Goal: Task Accomplishment & Management: Manage account settings

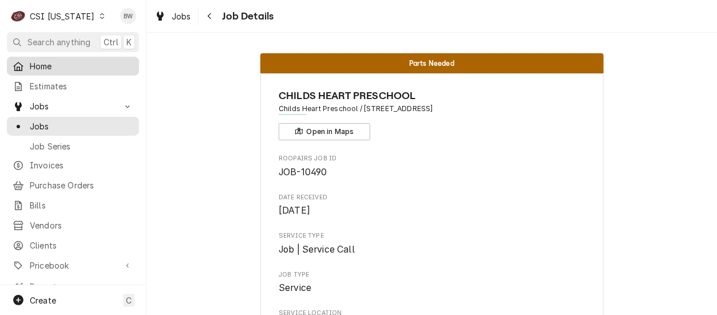
scroll to position [801, 0]
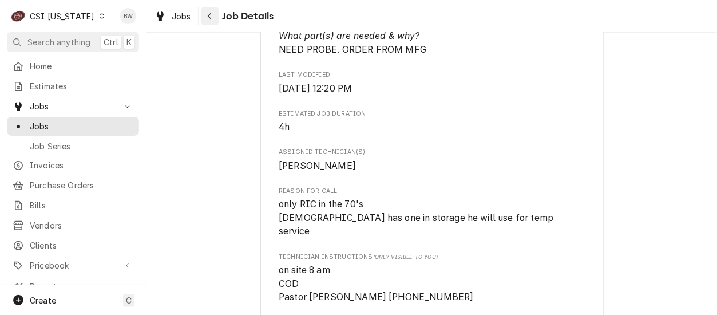
click at [208, 16] on icon "Navigate back" at bounding box center [209, 16] width 3 height 6
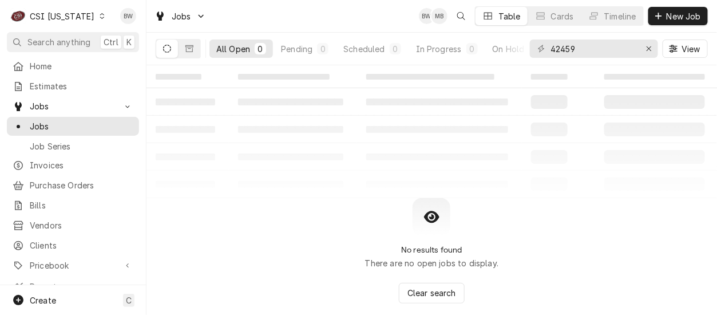
type input "42459"
click at [100, 18] on icon "Dynamic Content Wrapper" at bounding box center [102, 16] width 5 height 6
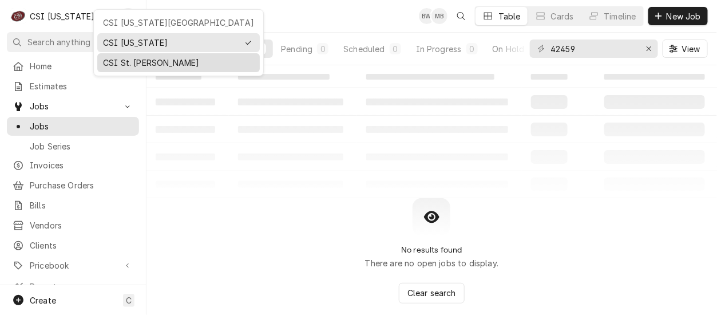
click at [134, 57] on div "CSI St. [PERSON_NAME]" at bounding box center [178, 63] width 151 height 12
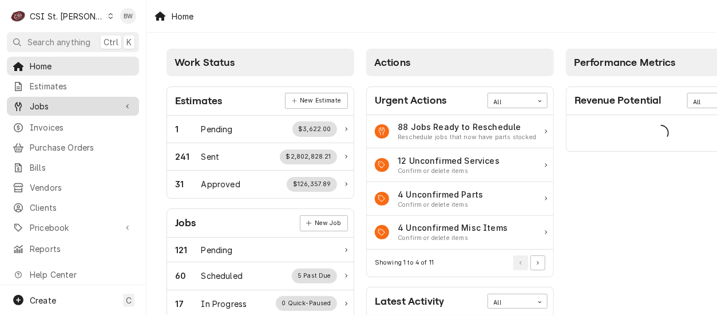
click at [62, 106] on span "Jobs" at bounding box center [73, 106] width 86 height 12
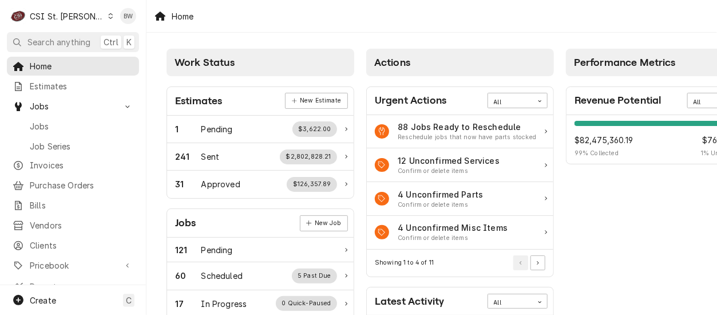
click at [97, 27] on div "C CSI St. Louis BW" at bounding box center [73, 16] width 146 height 32
click at [55, 119] on div "Jobs" at bounding box center [73, 126] width 128 height 14
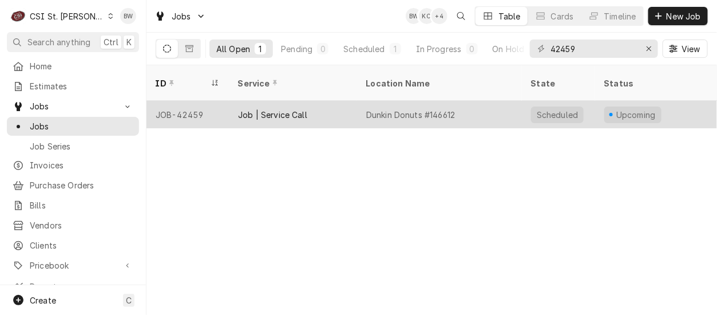
click at [182, 101] on div "JOB-42459" at bounding box center [187, 114] width 82 height 27
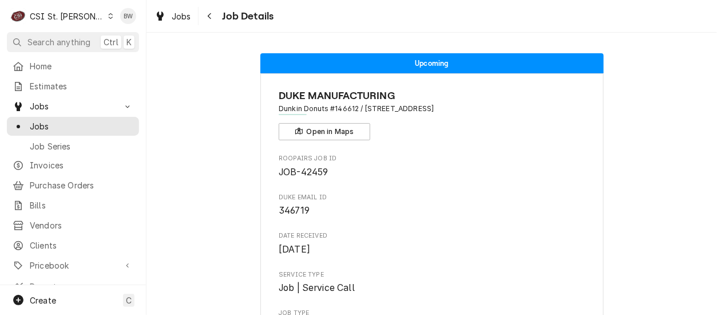
click at [101, 11] on div "C CSI St. Louis BW" at bounding box center [73, 16] width 146 height 32
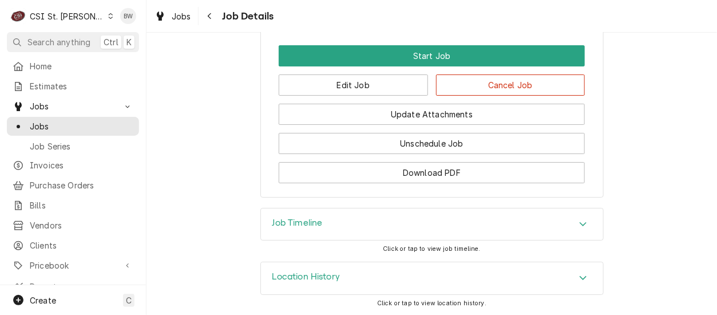
scroll to position [1242, 0]
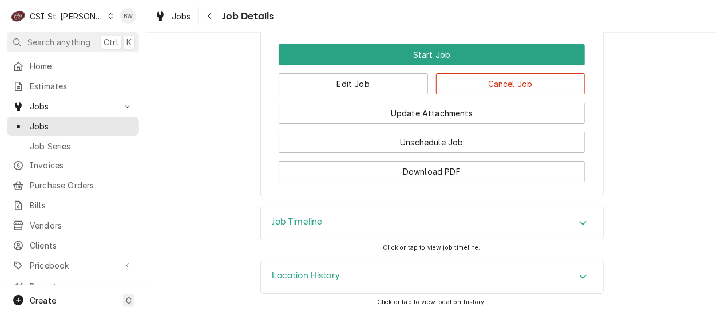
click at [289, 226] on h3 "Job Timeline" at bounding box center [297, 221] width 50 height 11
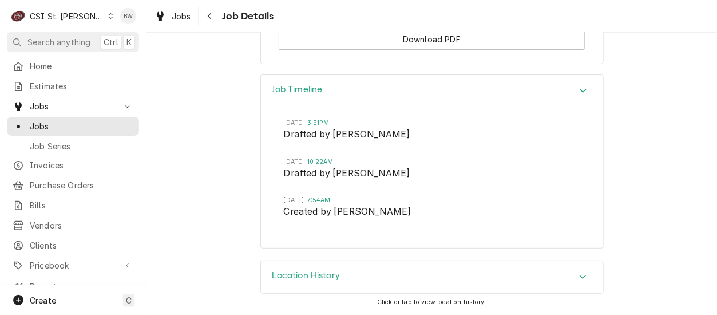
scroll to position [1373, 0]
click at [579, 93] on icon "Accordion Header" at bounding box center [583, 90] width 8 height 9
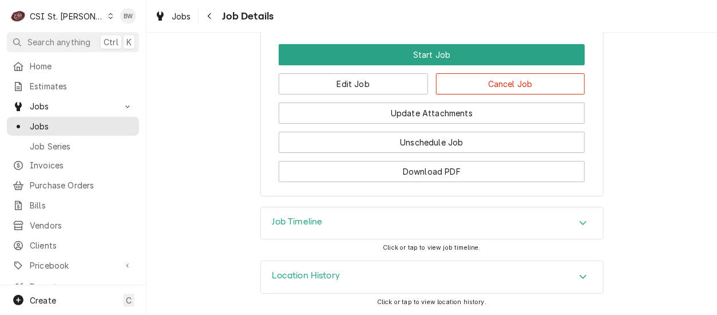
scroll to position [1242, 0]
click at [345, 90] on button "Edit Job" at bounding box center [353, 83] width 149 height 21
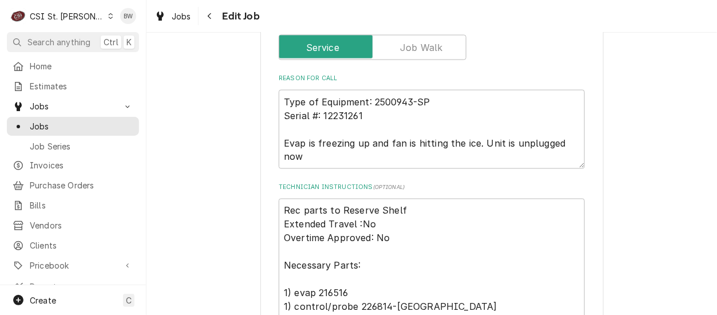
scroll to position [572, 0]
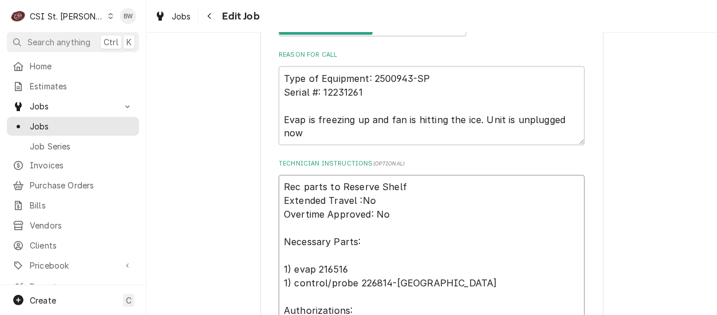
click at [279, 185] on textarea "Rec parts to Reserve Shelf Extended Travel :No Overtime Approved: No Necessary …" at bounding box center [432, 290] width 306 height 230
type textarea "x"
type textarea "Rec parts to Reserve Shelf Extended Travel :No Overtime Approved: No Necessary …"
type textarea "x"
type textarea "PRec parts to Reserve Shelf Extended Travel :No Overtime Approved: No Necessary…"
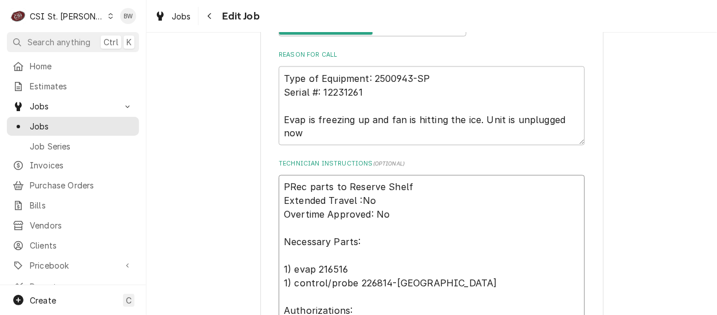
type textarea "x"
type textarea "PaRec parts to Reserve Shelf Extended Travel :No Overtime Approved: No Necessar…"
type textarea "x"
type textarea "ParRec parts to Reserve Shelf Extended Travel :No Overtime Approved: No Necessa…"
type textarea "x"
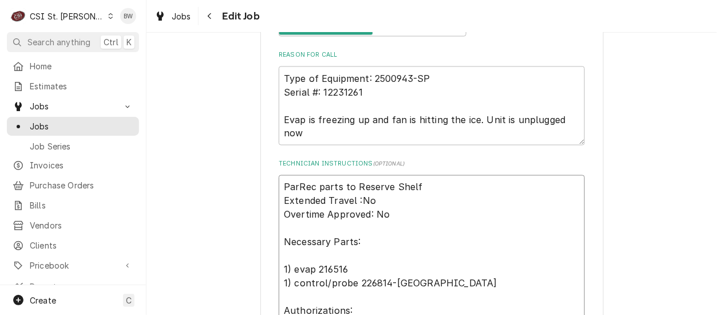
type textarea "PartRec parts to Reserve Shelf Extended Travel :No Overtime Approved: No Necess…"
type textarea "x"
type textarea "PartsRec parts to Reserve Shelf Extended Travel :No Overtime Approved: No Neces…"
type textarea "x"
type textarea "Parts Rec parts to Reserve Shelf Extended Travel :No Overtime Approved: No Nece…"
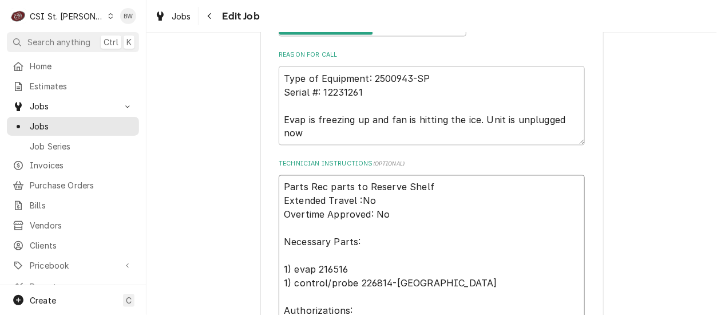
type textarea "x"
type textarea "Parts mRec parts to Reserve Shelf Extended Travel :No Overtime Approved: No Nec…"
type textarea "x"
type textarea "Parts moRec parts to Reserve Shelf Extended Travel :No Overtime Approved: No Ne…"
type textarea "x"
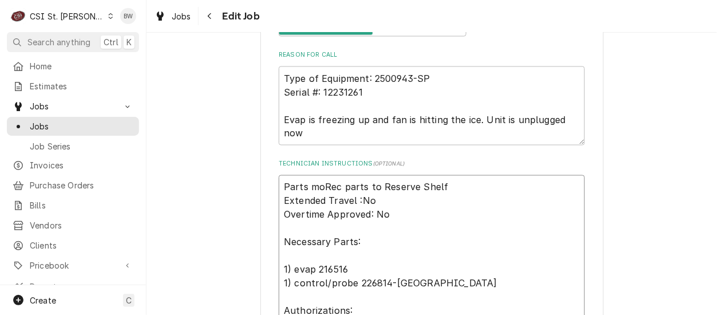
type textarea "Parts movRec parts to Reserve Shelf Extended Travel :No Overtime Approved: No N…"
type textarea "x"
type textarea "Parts moveRec parts to Reserve Shelf Extended Travel :No Overtime Approved: No …"
type textarea "x"
type textarea "Parts movedRec parts to Reserve Shelf Extended Travel :No Overtime Approved: No…"
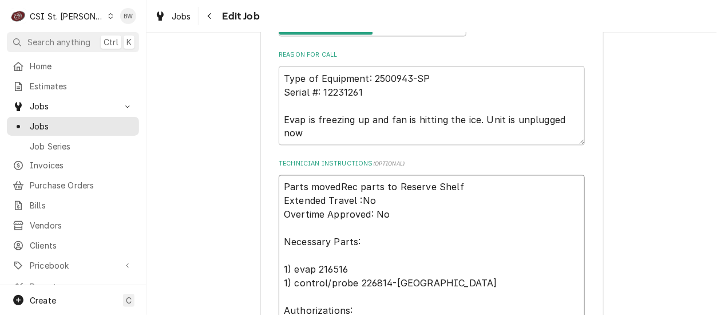
type textarea "x"
type textarea "Parts moved Rec parts to Reserve Shelf Extended Travel :No Overtime Approved: N…"
type textarea "x"
type textarea "Parts moved toRec parts to Reserve Shelf Extended Travel :No Overtime Approved:…"
type textarea "x"
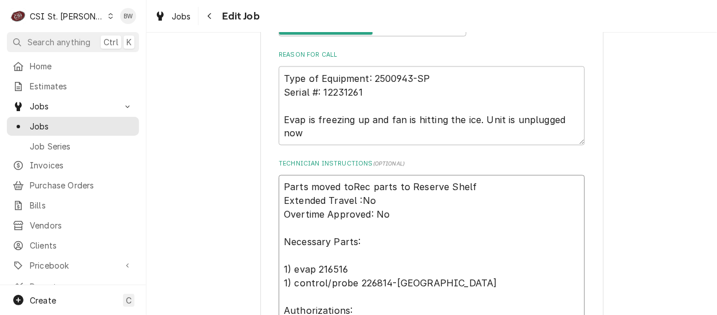
type textarea "Parts moved to Rec parts to Reserve Shelf Extended Travel :No Overtime Approved…"
type textarea "x"
type textarea "Parts moved to TRec parts to Reserve Shelf Extended Travel :No Overtime Approve…"
type textarea "x"
type textarea "Parts moved to ToRec parts to Reserve Shelf Extended Travel :No Overtime Approv…"
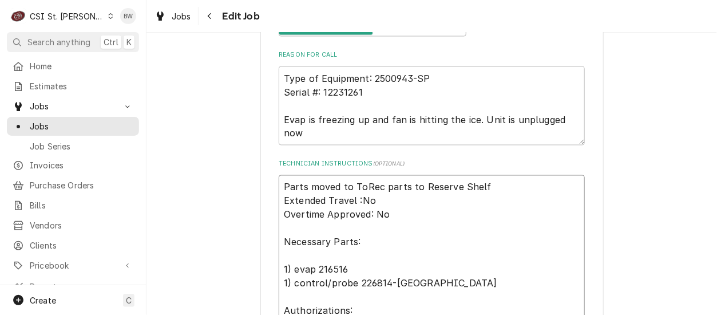
type textarea "x"
type textarea "Parts moved to TomRec parts to Reserve Shelf Extended Travel :No Overtime Appro…"
type textarea "x"
type textarea "Parts moved to Tom Rec parts to Reserve Shelf Extended Travel :No Overtime Appr…"
type textarea "x"
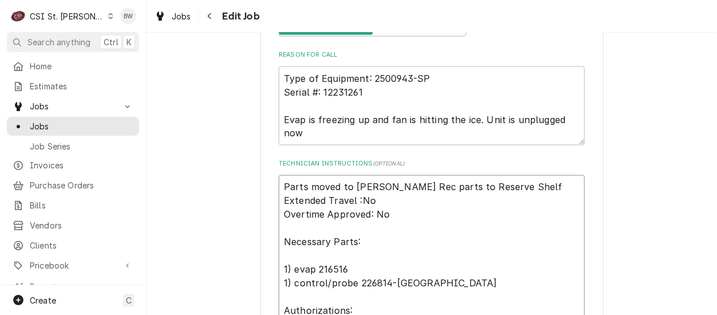
type textarea "Parts moved to Tom LRec parts to Reserve Shelf Extended Travel :No Overtime App…"
type textarea "x"
type textarea "Parts moved to Tom L Rec parts to Reserve Shelf Extended Travel :No Overtime Ap…"
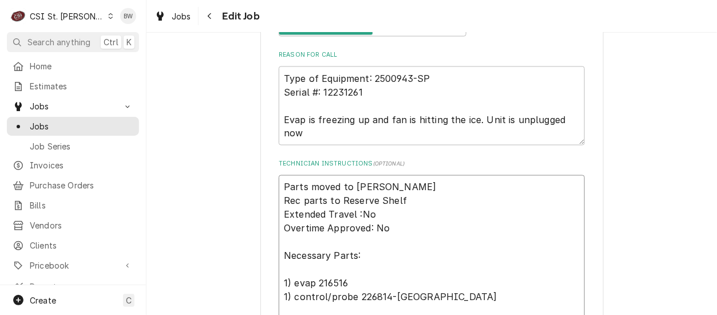
type textarea "x"
type textarea "Parts moved to Tom L DRec parts to Reserve Shelf Extended Travel :No Overtime A…"
type textarea "x"
type textarea "Parts moved to Tom L DuRec parts to Reserve Shelf Extended Travel :No Overtime …"
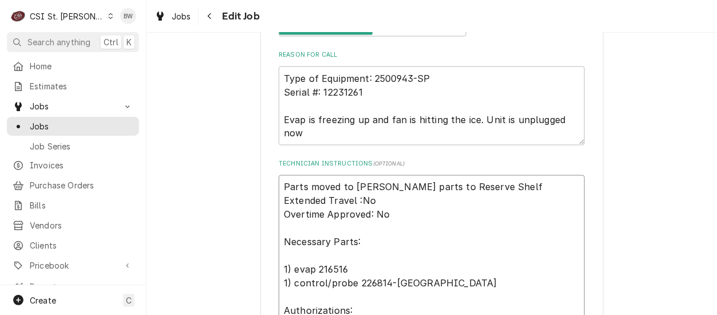
type textarea "x"
type textarea "Parts moved to Tom L DukRec parts to Reserve Shelf Extended Travel :No Overtime…"
type textarea "x"
type textarea "Parts moved to Tom L Duk-Rec parts to Reserve Shelf Extended Travel :No Overtim…"
type textarea "x"
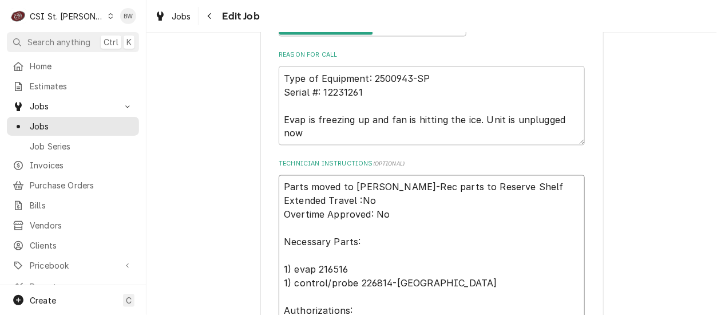
type textarea "Parts moved to Tom L DukRec parts to Reserve Shelf Extended Travel :No Overtime…"
type textarea "x"
type textarea "Parts moved to Tom L DuRec parts to Reserve Shelf Extended Travel :No Overtime …"
type textarea "x"
type textarea "Parts moved to Tom L DRec parts to Reserve Shelf Extended Travel :No Overtime A…"
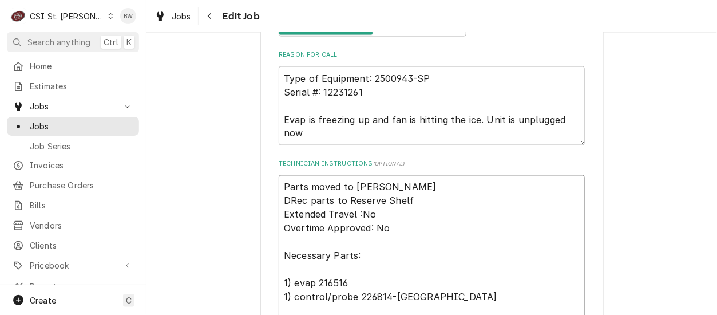
type textarea "x"
type textarea "Parts moved to Tom L DURec parts to Reserve Shelf Extended Travel :No Overtime …"
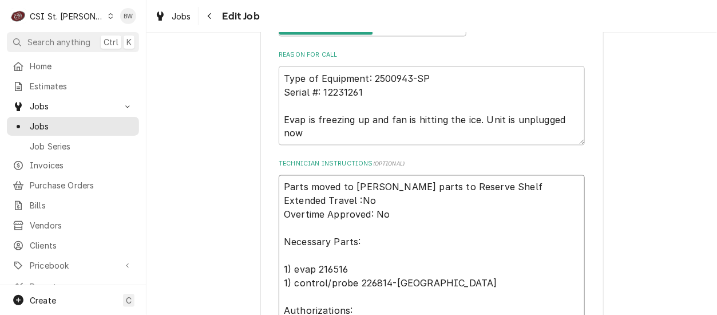
type textarea "x"
type textarea "Parts moved to Tom L DUKRec parts to Reserve Shelf Extended Travel :No Overtime…"
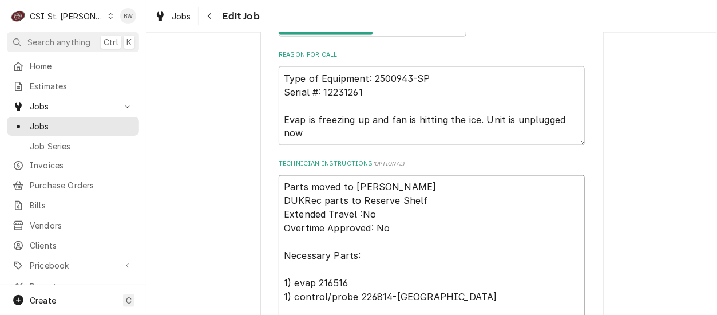
type textarea "x"
type textarea "Parts moved to Tom L DUK-Rec parts to Reserve Shelf Extended Travel :No Overtim…"
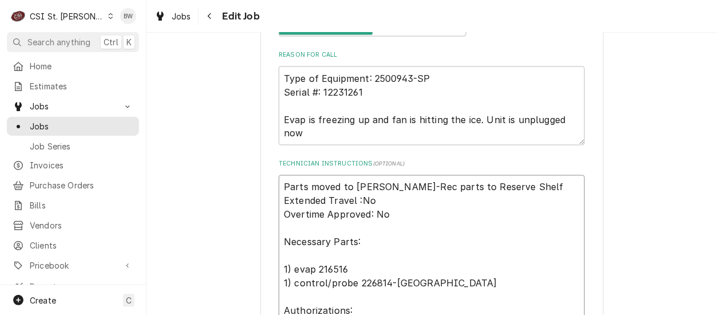
type textarea "x"
type textarea "Parts moved to Tom L DUK-2Rec parts to Reserve Shelf Extended Travel :No Overti…"
type textarea "x"
type textarea "Parts moved to Tom L DUK-21Rec parts to Reserve Shelf Extended Travel :No Overt…"
type textarea "x"
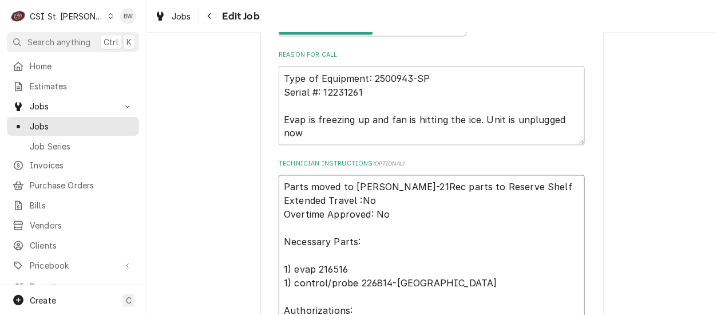
type textarea "Parts moved to Tom L DUK-216Rec parts to Reserve Shelf Extended Travel :No Over…"
type textarea "x"
type textarea "Parts moved to Tom L DUK-2165Rec parts to Reserve Shelf Extended Travel :No Ove…"
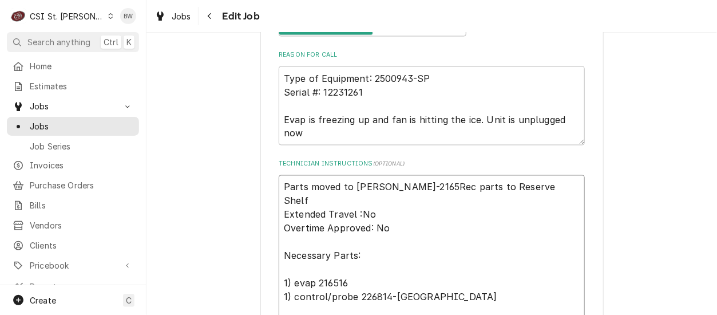
type textarea "x"
type textarea "Parts moved to Tom L DUK-21651Rec parts to Reserve Shelf Extended Travel :No Ov…"
type textarea "x"
type textarea "Parts moved to Tom L DUK-216516Rec parts to Reserve Shelf Extended Travel :No O…"
type textarea "x"
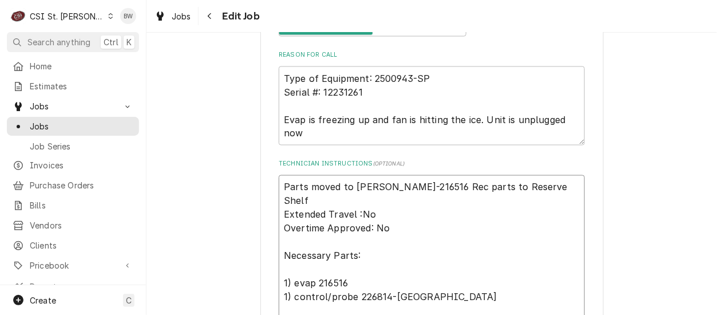
type textarea "Parts moved to Tom L DUK-216516 aRec parts to Reserve Shelf Extended Travel :No…"
type textarea "x"
type textarea "Parts moved to Tom L DUK-216516 anRec parts to Reserve Shelf Extended Travel :N…"
type textarea "x"
type textarea "Parts moved to Tom L DUK-216516 andRec parts to Reserve Shelf Extended Travel :…"
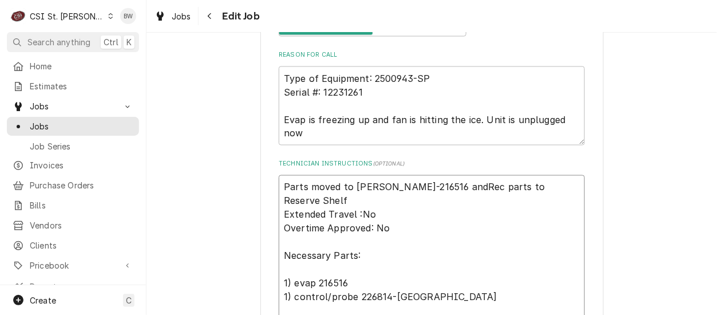
type textarea "x"
type textarea "Parts moved to Tom L DUK-216516 and Rec parts to Reserve Shelf Extended Travel …"
type textarea "x"
type textarea "Parts moved to Tom L DUK-216516 and DRec parts to Reserve Shelf Extended Travel…"
type textarea "x"
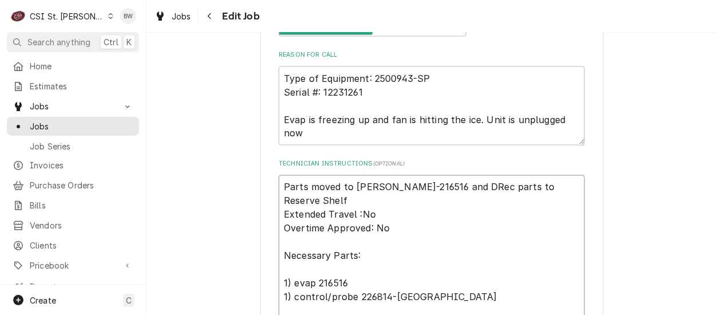
type textarea "Parts moved to Tom L DUK-216516 and DuRec parts to Reserve Shelf Extended Trave…"
type textarea "x"
type textarea "Parts moved to Tom L DUK-216516 and DukRec parts to Reserve Shelf Extended Trav…"
type textarea "x"
type textarea "Parts moved to Tom L DUK-216516 and DuRec parts to Reserve Shelf Extended Trave…"
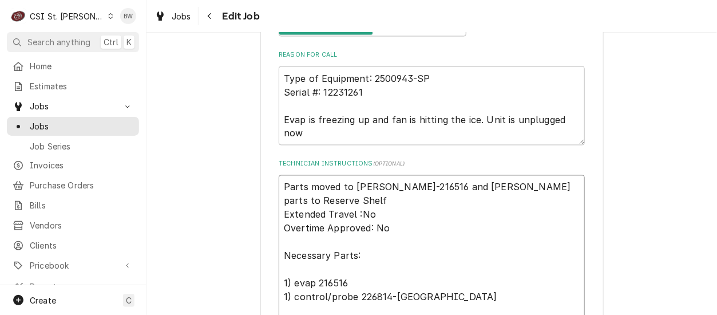
type textarea "x"
type textarea "Parts moved to Tom L DUK-216516 and DRec parts to Reserve Shelf Extended Travel…"
type textarea "x"
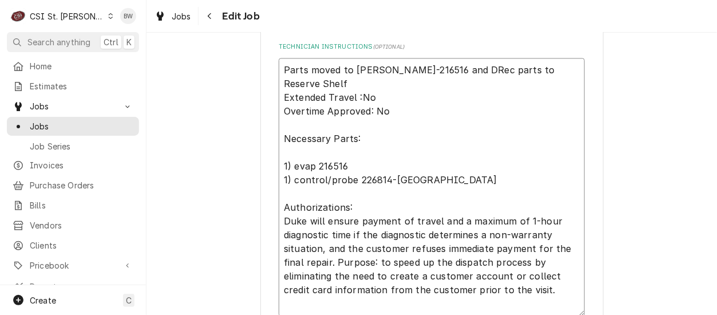
type textarea "Parts moved to Tom L DUK-216516 and DuRec parts to Reserve Shelf Extended Trave…"
type textarea "x"
type textarea "Parts moved to Tom L DUK-216516 and DuDRec parts to Reserve Shelf Extended Trav…"
type textarea "x"
type textarea "Parts moved to Tom L DUK-216516 and DuRec parts to Reserve Shelf Extended Trave…"
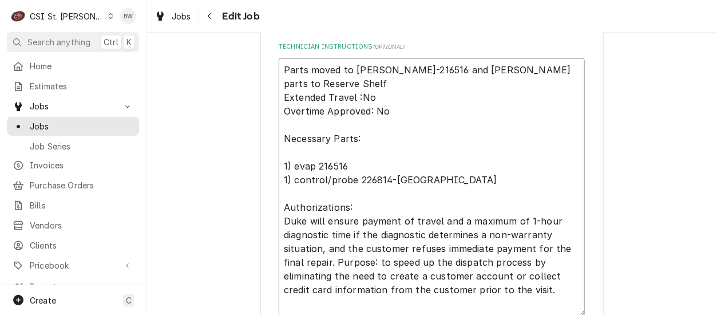
type textarea "x"
type textarea "Parts moved to Tom L DUK-216516 and DuKRec parts to Reserve Shelf Extended Trav…"
type textarea "x"
type textarea "Parts moved to Tom L DUK-216516 and DuK-Rec parts to Reserve Shelf Extended Tra…"
type textarea "x"
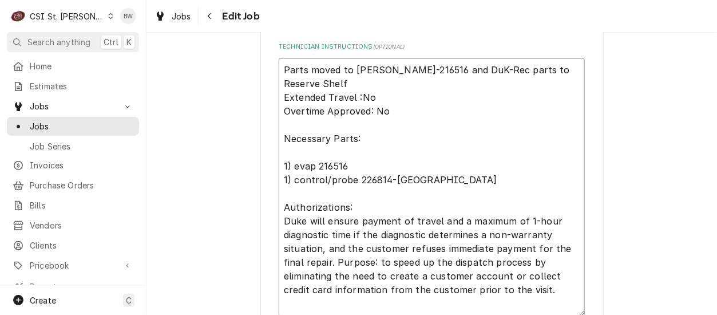
type textarea "Parts moved to Tom L DUK-216516 and DuKRec parts to Reserve Shelf Extended Trav…"
type textarea "x"
type textarea "Parts moved to Tom L DUK-216516 and DuRec parts to Reserve Shelf Extended Trave…"
type textarea "x"
type textarea "Parts moved to Tom L DUK-216516 and DRec parts to Reserve Shelf Extended Travel…"
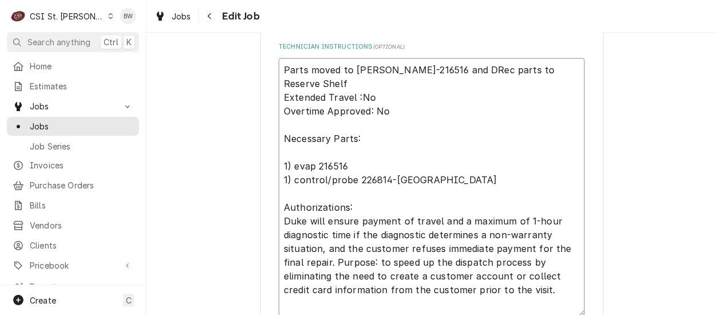
type textarea "x"
type textarea "Parts moved to Tom L DUK-216516 and DuRec parts to Reserve Shelf Extended Trave…"
type textarea "x"
type textarea "Parts moved to Tom L DUK-216516 and DRec parts to Reserve Shelf Extended Travel…"
type textarea "x"
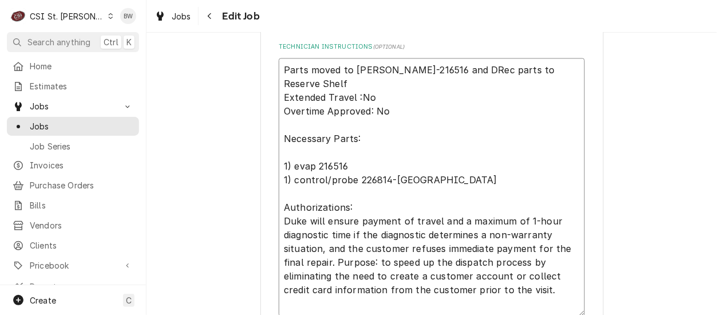
type textarea "Parts moved to Tom L DUK-216516 and DURec parts to Reserve Shelf Extended Trave…"
type textarea "x"
type textarea "Parts moved to Tom L DUK-216516 and DUKRec parts to Reserve Shelf Extended Trav…"
type textarea "x"
type textarea "Parts moved to Tom L DUK-216516 and DUK-Rec parts to Reserve Shelf Extended Tra…"
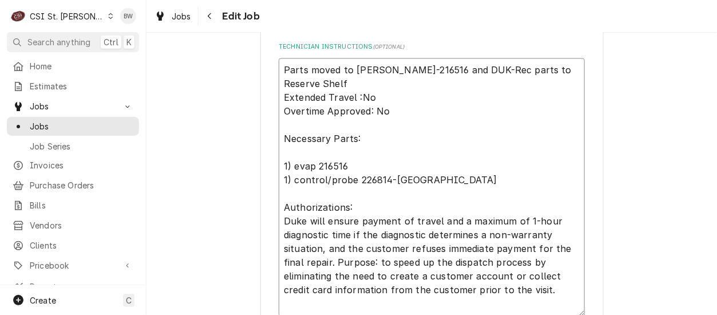
type textarea "x"
type textarea "Parts moved to Tom L DUK-216516 and DUK-2Rec parts to Reserve Shelf Extended Tr…"
type textarea "x"
type textarea "Parts moved to Tom L DUK-216516 and DUK-22Rec parts to Reserve Shelf Extended T…"
type textarea "x"
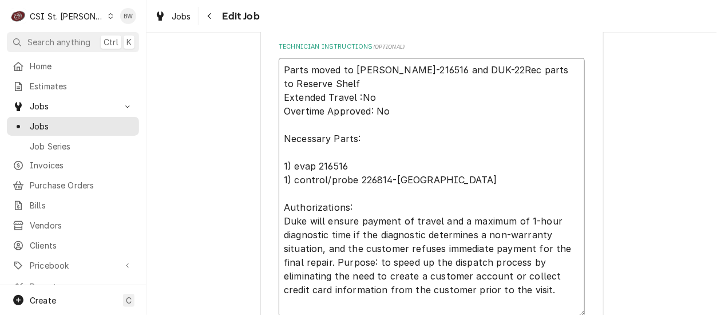
type textarea "Parts moved to Tom L DUK-216516 and DUK-226Rec parts to Reserve Shelf Extended …"
type textarea "x"
type textarea "Parts moved to Tom L DUK-216516 and DUK-2268Rec parts to Reserve Shelf Extended…"
type textarea "x"
type textarea "Parts moved to Tom L DUK-216516 and DUK-22681Rec parts to Reserve Shelf Extende…"
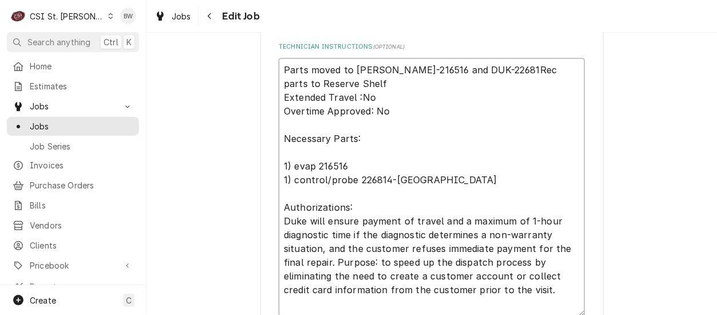
type textarea "x"
type textarea "Parts moved to Tom L DUK-216516 and DUK-226814Rec parts to Reserve Shelf Extend…"
type textarea "x"
type textarea "Parts moved to Tom L DUK-216516 and DUK-226814-Rec parts to Reserve Shelf Exten…"
type textarea "x"
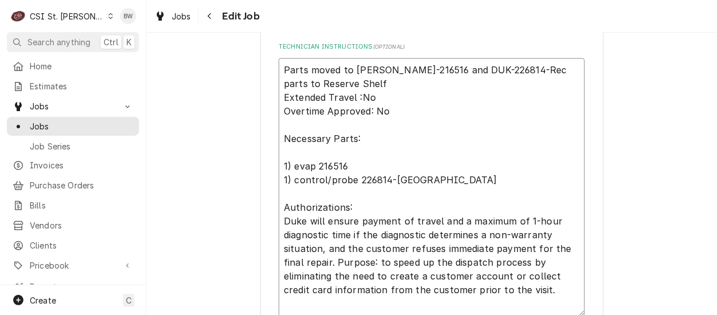
type textarea "Parts moved to Tom L DUK-216516 and DUK-226814-URec parts to Reserve Shelf Exte…"
type textarea "x"
type textarea "Parts moved to Tom L DUK-216516 and DUK-226814-UKRec parts to Reserve Shelf Ext…"
type textarea "x"
type textarea "Parts moved to Tom L DUK-216516 and DUK-226814-UK Rec parts to Reserve Shelf Ex…"
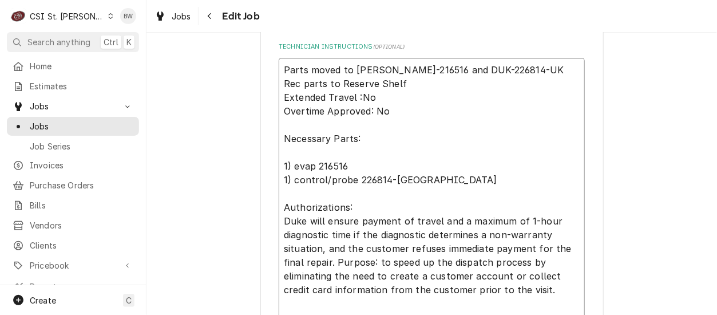
type textarea "x"
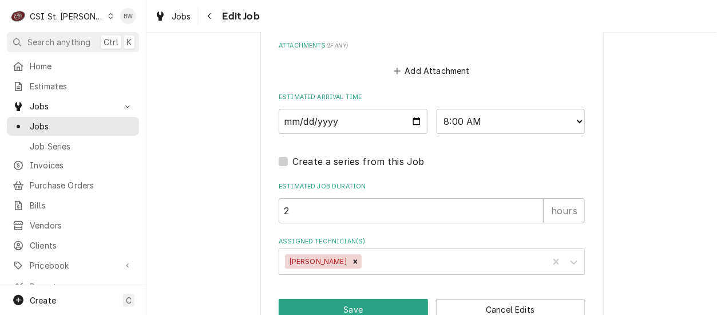
scroll to position [1271, 0]
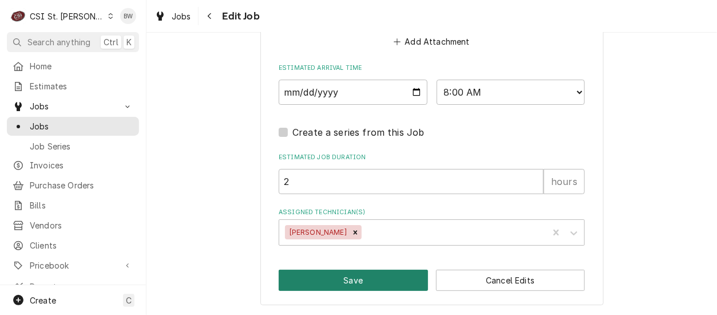
type textarea "Parts moved to Tom L DUK-216516 and DUK-226814-UK Rec parts to Reserve Shelf Ex…"
click at [331, 275] on button "Save" at bounding box center [353, 279] width 149 height 21
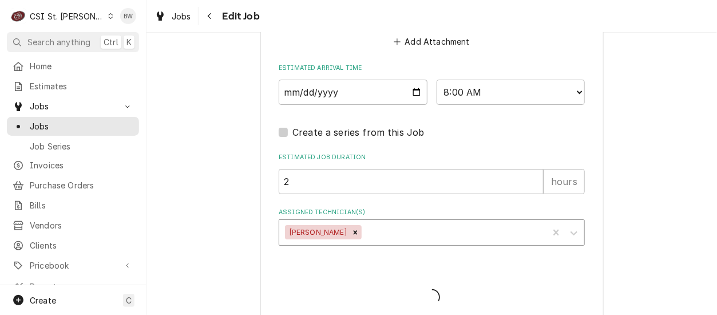
type textarea "x"
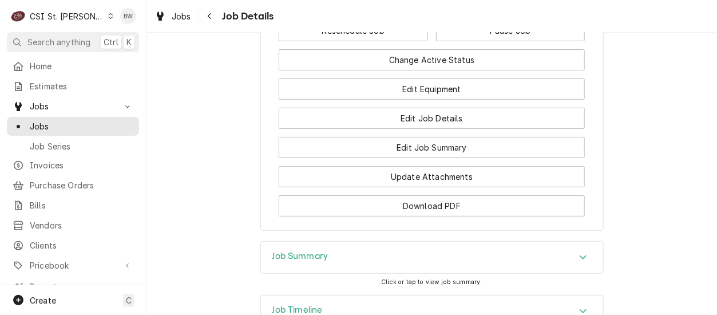
scroll to position [1430, 0]
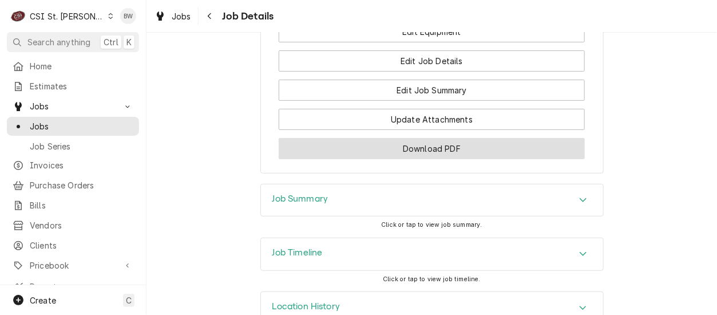
click at [375, 159] on button "Download PDF" at bounding box center [432, 148] width 306 height 21
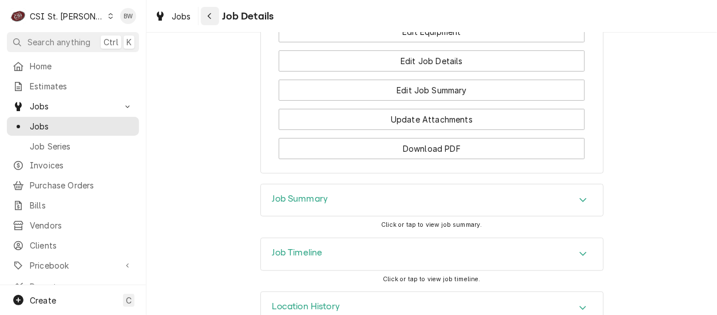
click at [208, 17] on icon "Navigate back" at bounding box center [209, 16] width 5 height 8
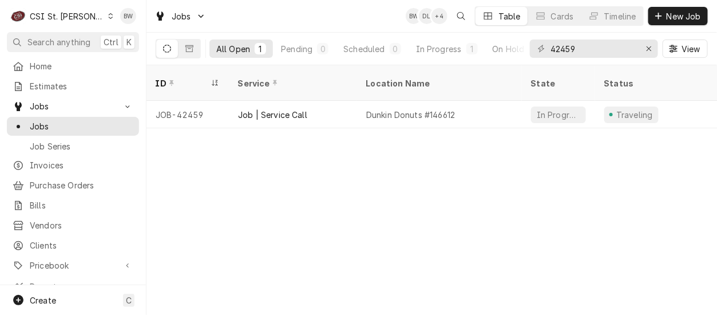
click at [341, 176] on div "ID Service Location Name State Status Labels Techs Date Received Client Locatio…" at bounding box center [431, 189] width 570 height 249
click at [178, 15] on span "Jobs" at bounding box center [181, 16] width 19 height 12
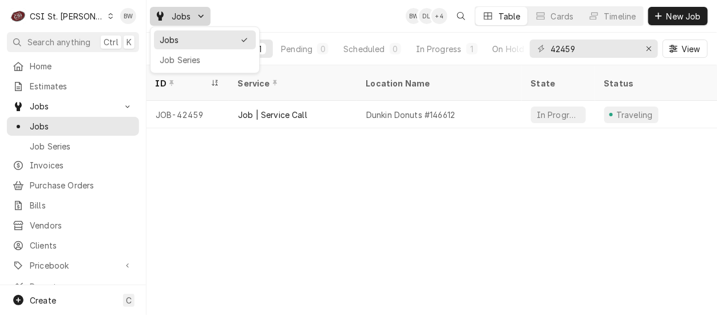
click at [284, 18] on html "C CSI [GEOGRAPHIC_DATA] BW Search anything Ctrl K Home Estimates Jobs Jobs Job …" at bounding box center [358, 157] width 717 height 315
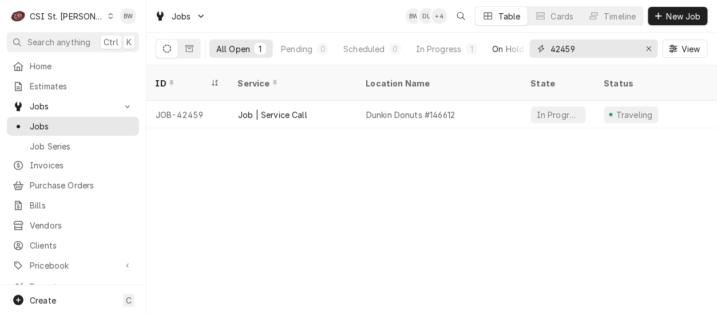
drag, startPoint x: 576, startPoint y: 49, endPoint x: 524, endPoint y: 47, distance: 52.1
click at [524, 47] on div "All Open 1 Pending 0 Scheduled 0 In Progress 1 On Hold 0 Completed 0 42459 View" at bounding box center [432, 49] width 552 height 32
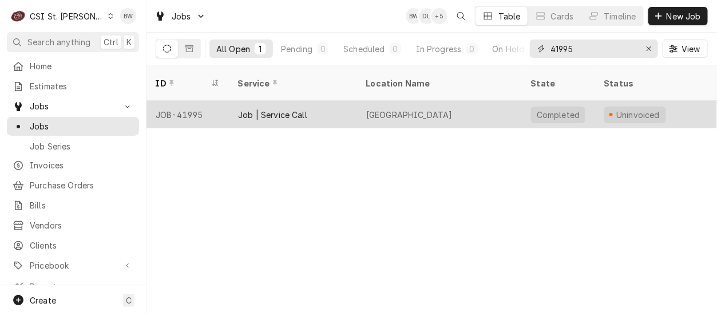
type input "41995"
click at [190, 101] on div "JOB-41995" at bounding box center [187, 114] width 82 height 27
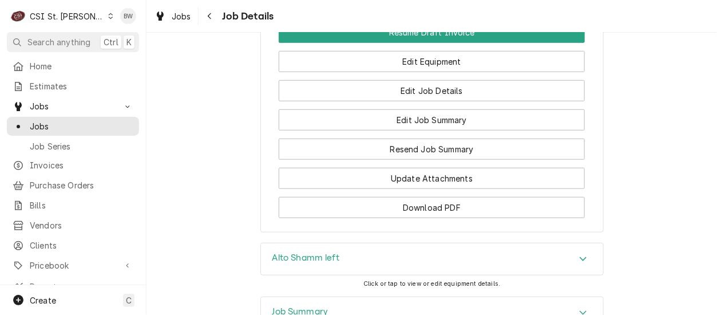
scroll to position [1715, 0]
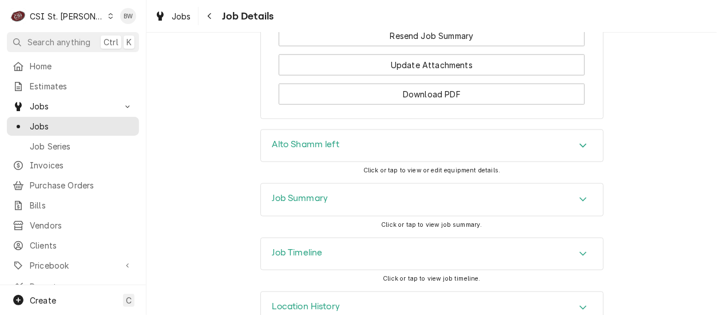
click at [296, 193] on h3 "Job Summary" at bounding box center [300, 198] width 56 height 11
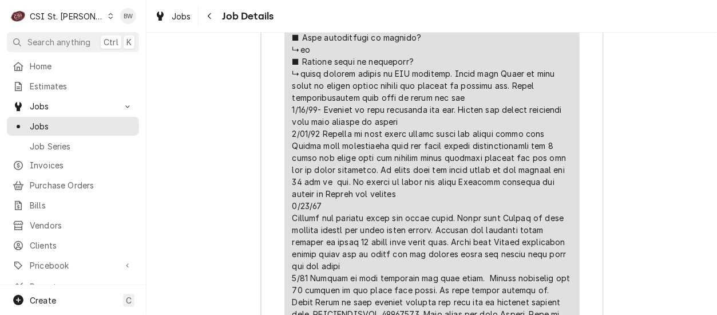
scroll to position [2802, 0]
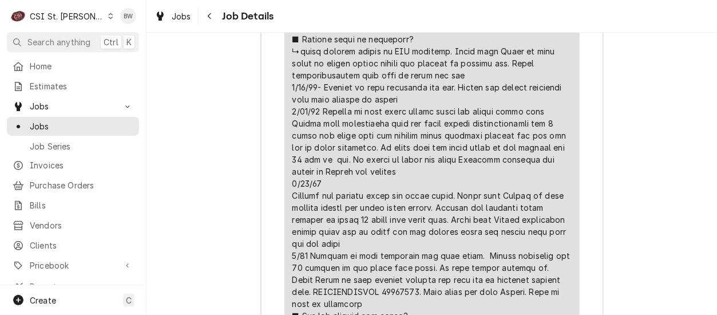
click at [390, 146] on div "Line Item" at bounding box center [431, 153] width 279 height 913
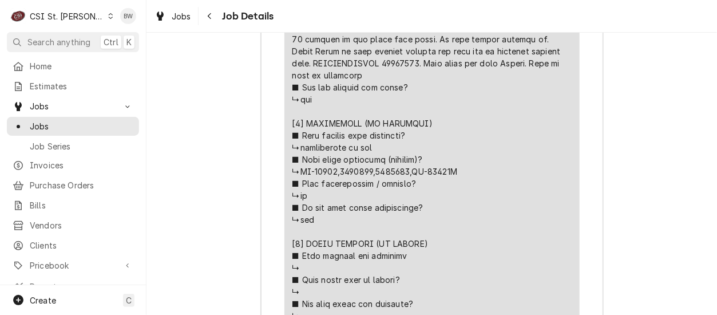
scroll to position [3031, 0]
click at [370, 14] on div "Jobs Job Details" at bounding box center [431, 16] width 570 height 32
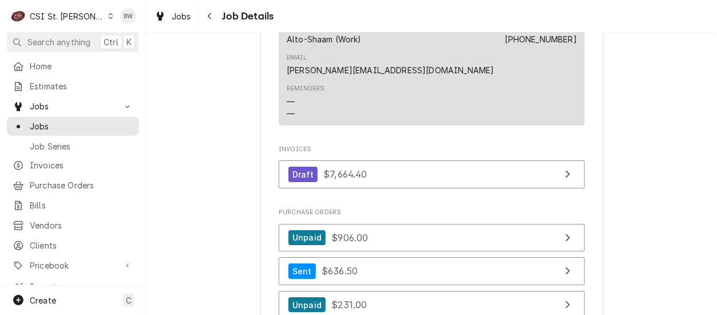
scroll to position [1230, 0]
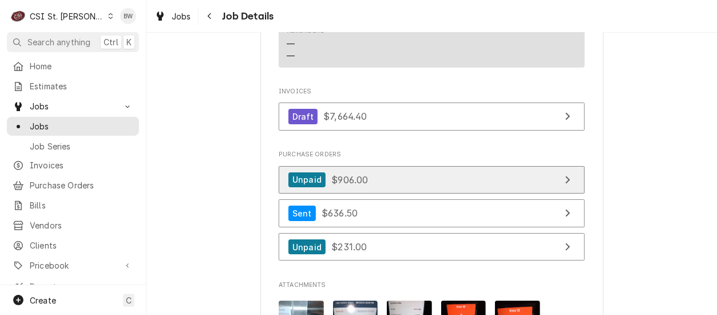
click at [352, 173] on span "$906.00" at bounding box center [349, 178] width 37 height 11
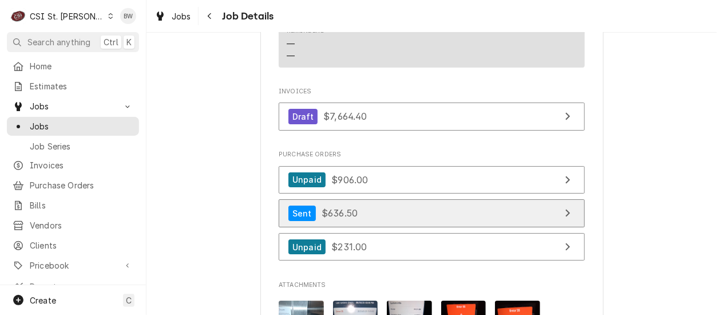
click at [332, 207] on span "$636.50" at bounding box center [339, 212] width 36 height 11
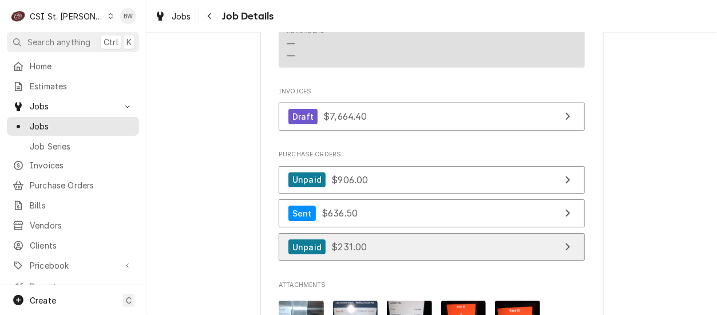
click at [338, 241] on span "$231.00" at bounding box center [348, 246] width 35 height 11
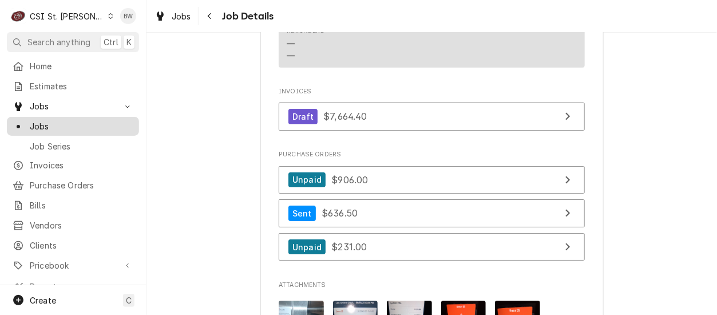
click at [66, 122] on span "Jobs" at bounding box center [82, 126] width 104 height 12
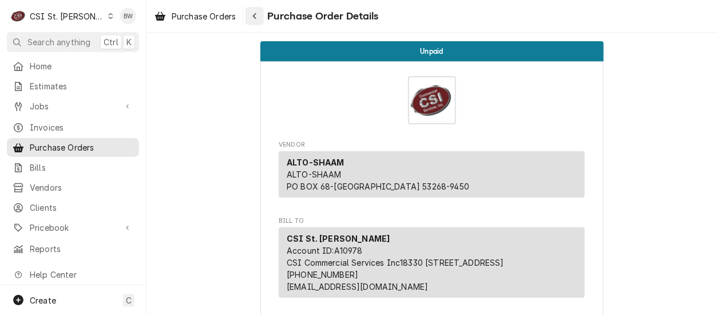
click at [257, 14] on icon "Navigate back" at bounding box center [254, 16] width 5 height 8
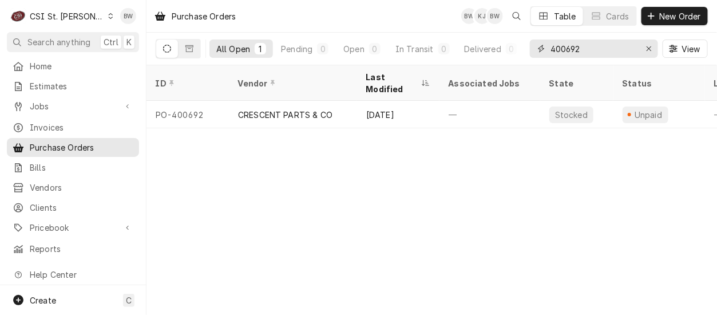
click at [594, 50] on input "400692" at bounding box center [593, 48] width 86 height 18
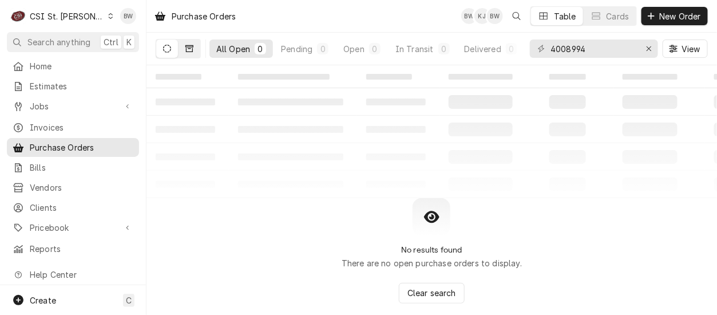
click at [194, 51] on button "Dynamic Content Wrapper" at bounding box center [189, 48] width 22 height 18
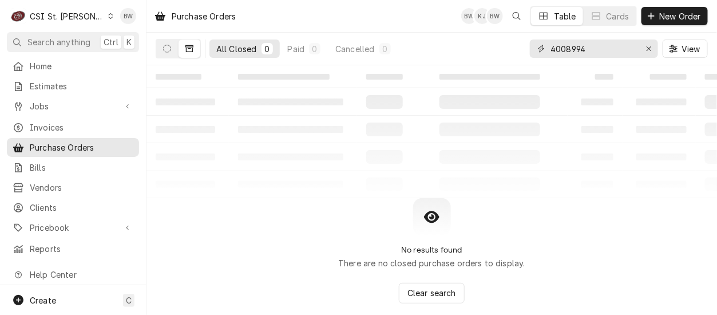
click at [572, 49] on input "4008994" at bounding box center [593, 48] width 86 height 18
type input "400994"
click at [166, 45] on icon "Dynamic Content Wrapper" at bounding box center [167, 49] width 8 height 8
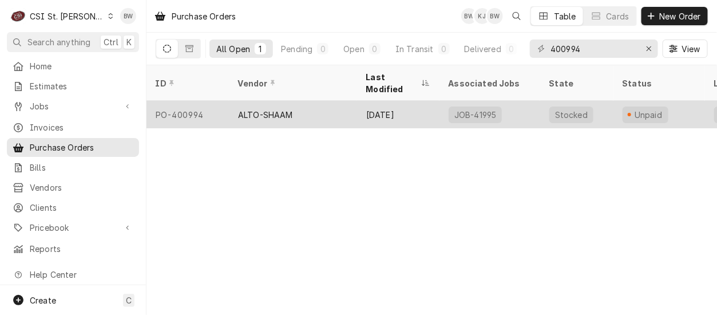
click at [193, 101] on div "PO-400994" at bounding box center [187, 114] width 82 height 27
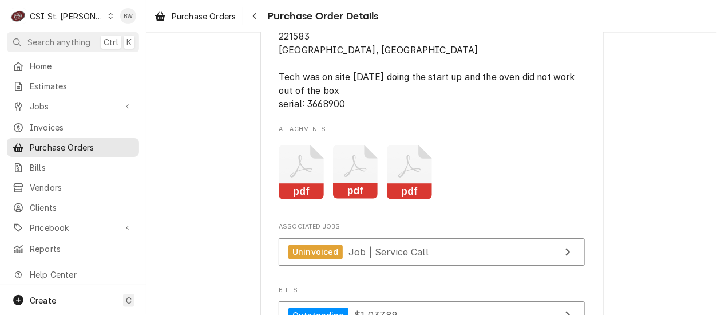
scroll to position [1087, 0]
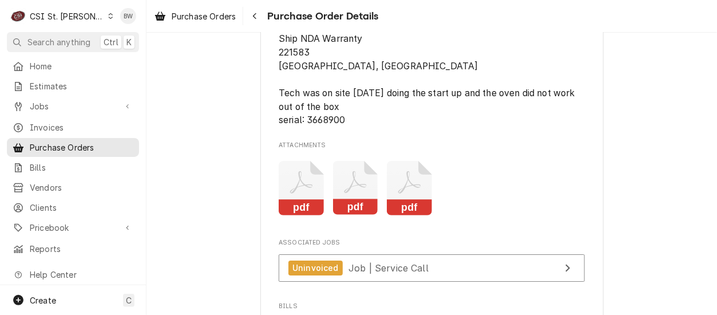
click at [298, 215] on icon "Attachments" at bounding box center [301, 188] width 45 height 54
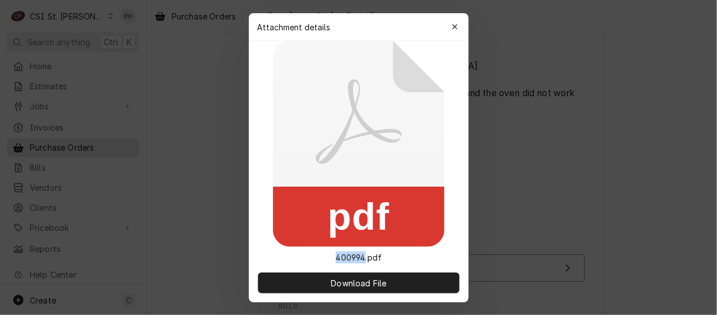
click at [297, 220] on rect at bounding box center [359, 216] width 172 height 60
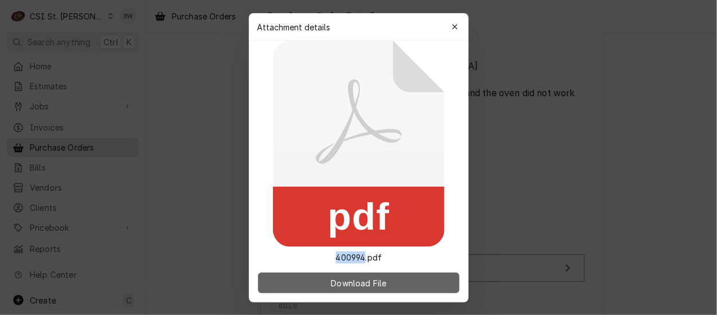
drag, startPoint x: 298, startPoint y: 220, endPoint x: 360, endPoint y: 277, distance: 84.2
click at [360, 277] on button "Download File" at bounding box center [358, 282] width 201 height 21
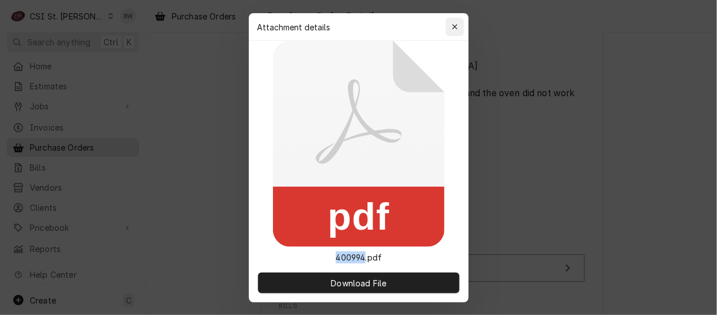
click at [455, 26] on icon "button" at bounding box center [454, 26] width 5 height 5
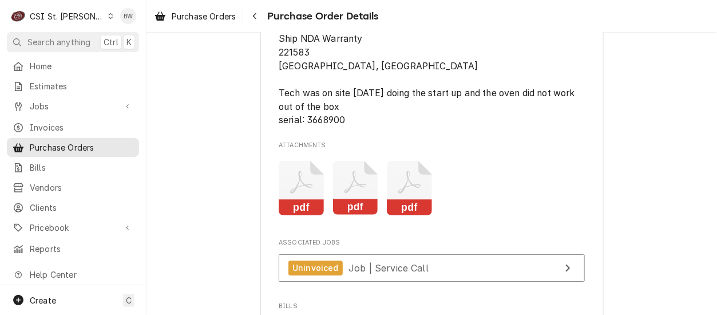
click at [357, 215] on icon "Attachments" at bounding box center [355, 188] width 45 height 54
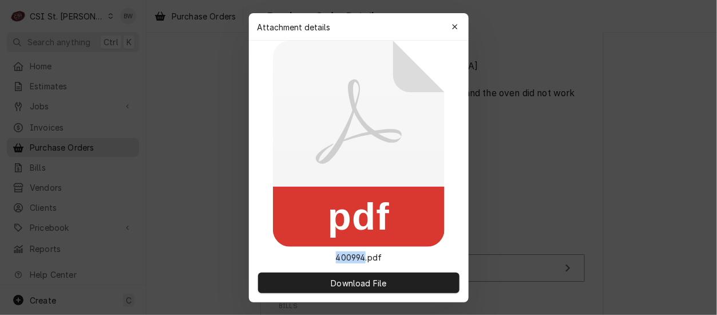
click at [357, 217] on rect at bounding box center [359, 216] width 172 height 60
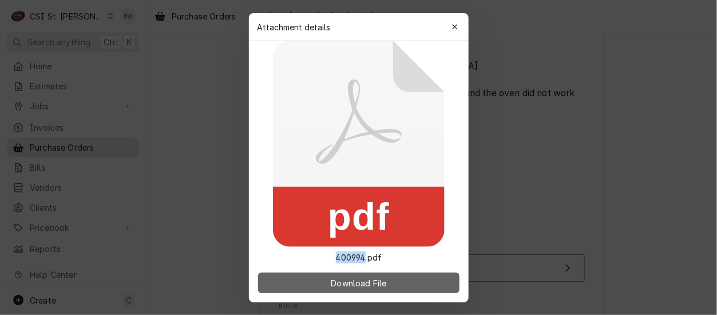
drag, startPoint x: 357, startPoint y: 217, endPoint x: 355, endPoint y: 283, distance: 65.8
click at [355, 283] on span "Download File" at bounding box center [358, 282] width 60 height 12
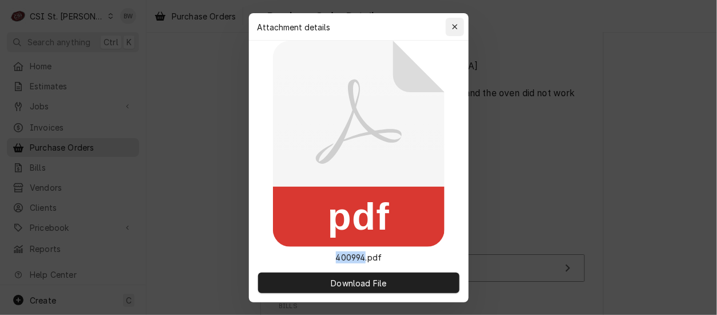
click at [453, 27] on icon "button" at bounding box center [454, 27] width 6 height 8
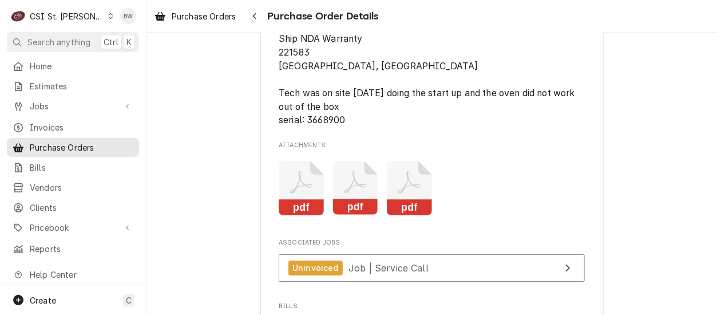
click at [398, 215] on icon "Attachments" at bounding box center [409, 188] width 45 height 54
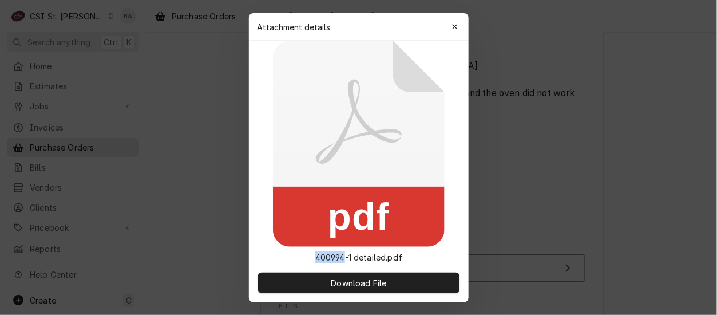
click at [398, 227] on rect at bounding box center [359, 216] width 172 height 60
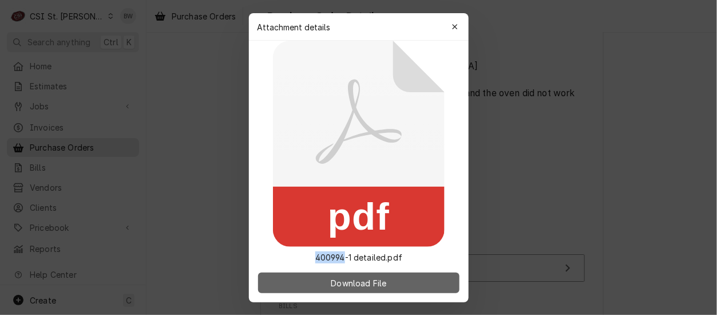
drag, startPoint x: 398, startPoint y: 227, endPoint x: 323, endPoint y: 280, distance: 92.4
click at [323, 280] on button "Download File" at bounding box center [358, 282] width 201 height 21
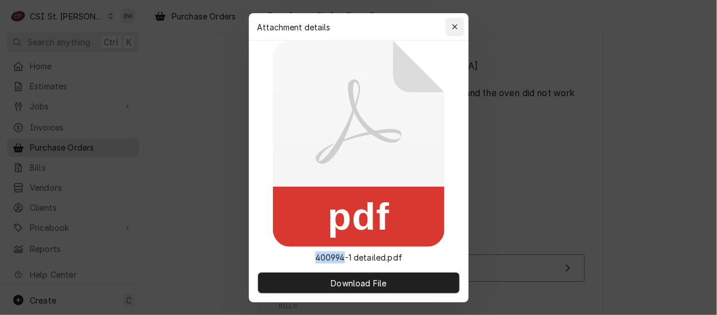
click at [458, 27] on div "button" at bounding box center [454, 26] width 11 height 11
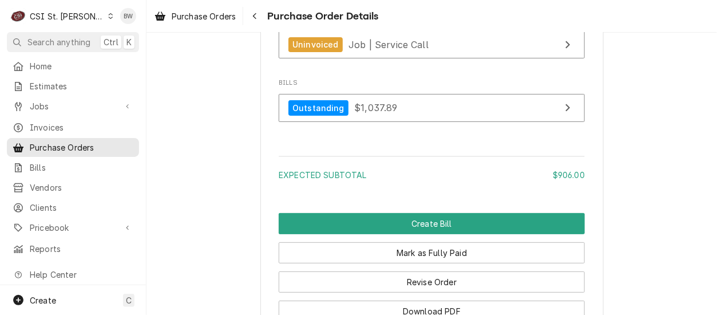
scroll to position [1258, 0]
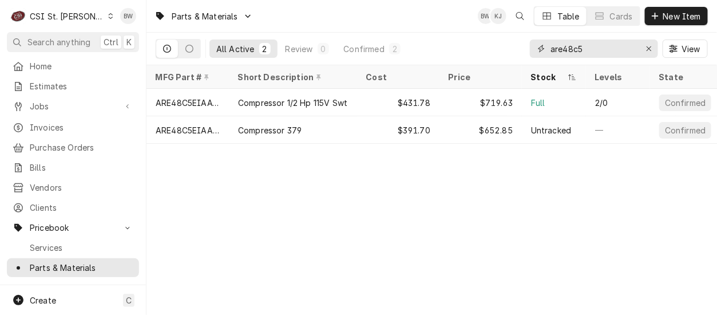
drag, startPoint x: 593, startPoint y: 45, endPoint x: 513, endPoint y: 47, distance: 80.1
click at [513, 47] on div "All Active 2 Review 0 Confirmed 2 are48c5 View" at bounding box center [432, 49] width 552 height 32
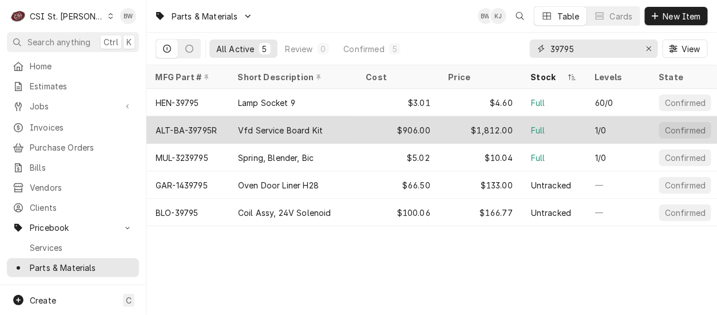
type input "39795"
click at [243, 126] on div "Vfd Service Board Kit" at bounding box center [280, 130] width 85 height 12
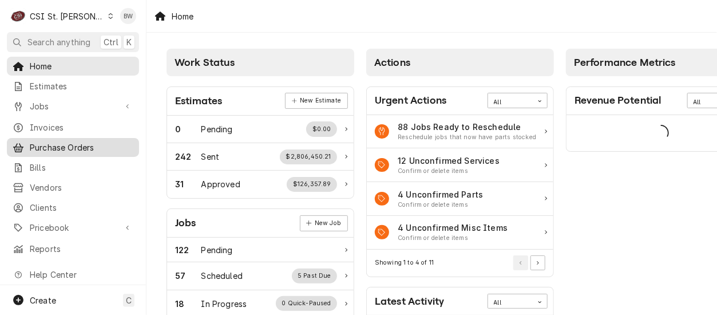
click at [65, 149] on div "Purchase Orders" at bounding box center [73, 147] width 128 height 14
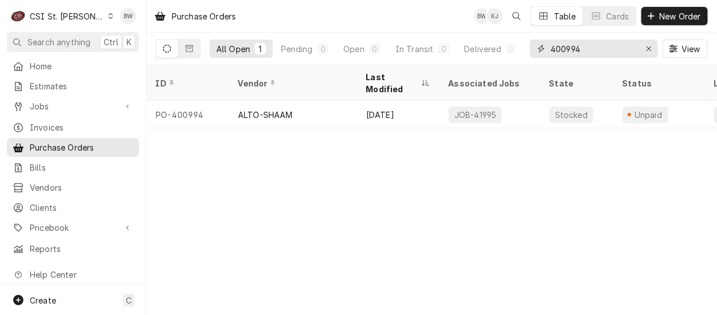
drag, startPoint x: 602, startPoint y: 50, endPoint x: 532, endPoint y: 50, distance: 69.8
click at [532, 50] on div "400994" at bounding box center [594, 48] width 128 height 18
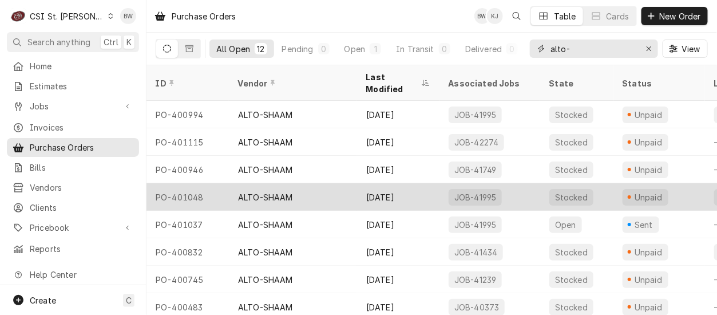
type input "alto-"
click at [192, 184] on div "PO-401048" at bounding box center [187, 196] width 82 height 27
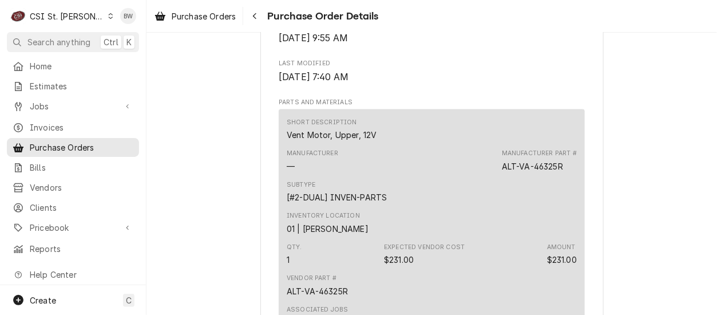
scroll to position [744, 0]
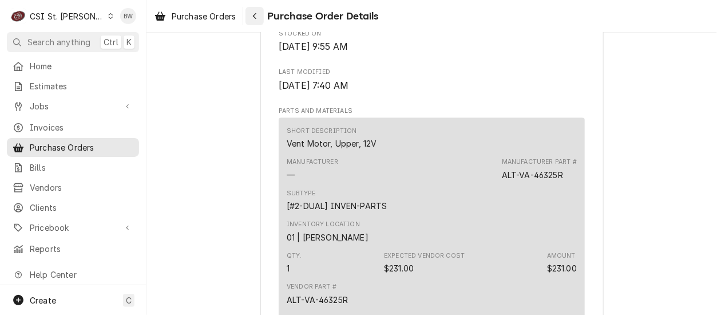
click at [251, 15] on div "Navigate back" at bounding box center [254, 15] width 11 height 11
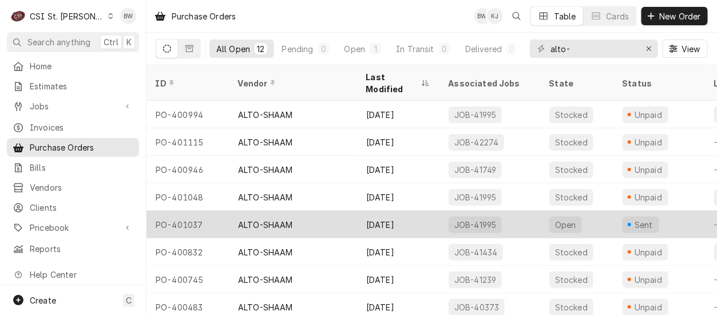
click at [210, 211] on div "PO-401037" at bounding box center [187, 224] width 82 height 27
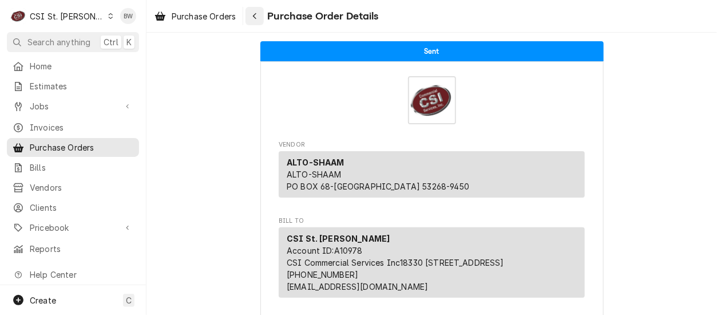
click at [255, 18] on icon "Navigate back" at bounding box center [254, 16] width 5 height 8
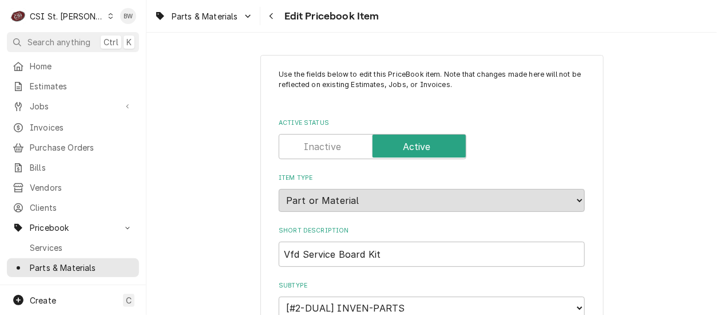
type textarea "x"
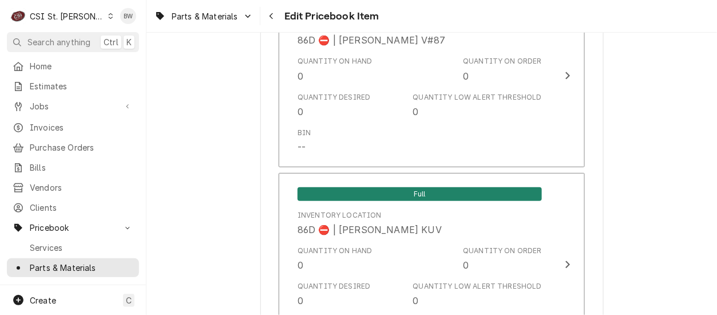
scroll to position [9908, 0]
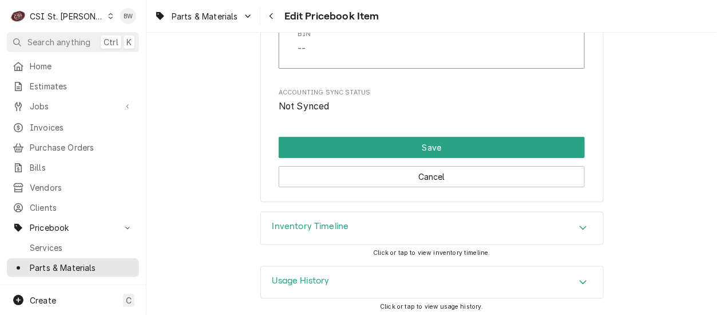
click at [325, 224] on h3 "Inventory Timeline" at bounding box center [310, 226] width 77 height 11
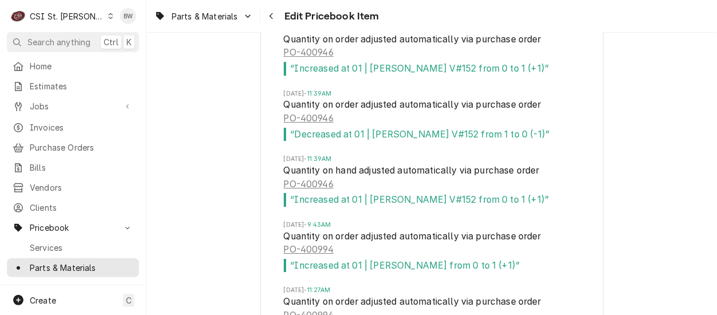
scroll to position [10632, 0]
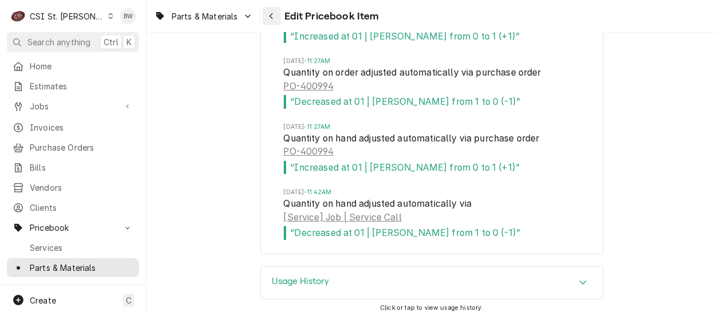
click at [269, 18] on icon "Navigate back" at bounding box center [271, 16] width 5 height 8
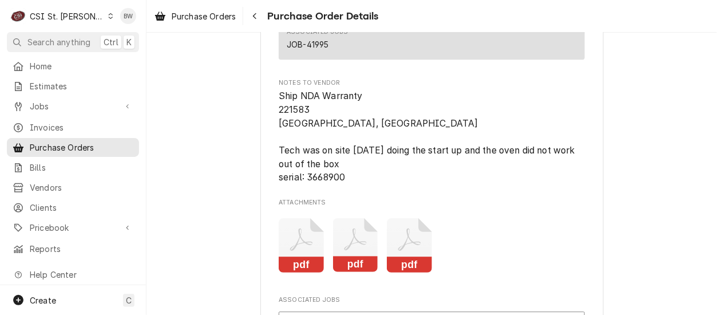
scroll to position [744, 0]
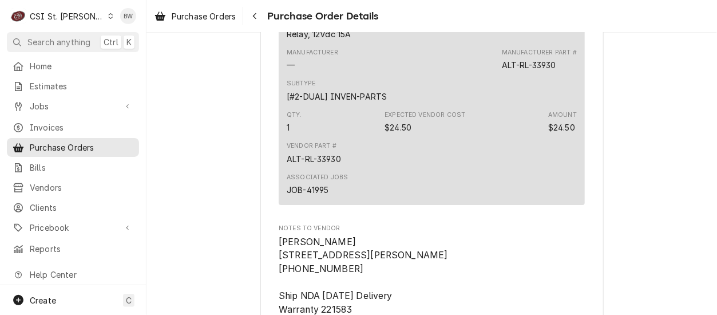
scroll to position [1201, 0]
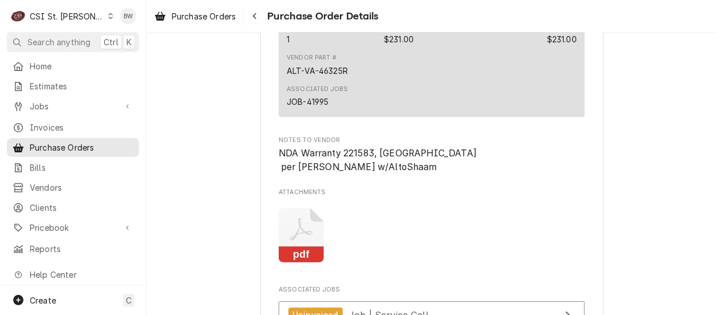
scroll to position [1030, 0]
